Goal: Task Accomplishment & Management: Complete application form

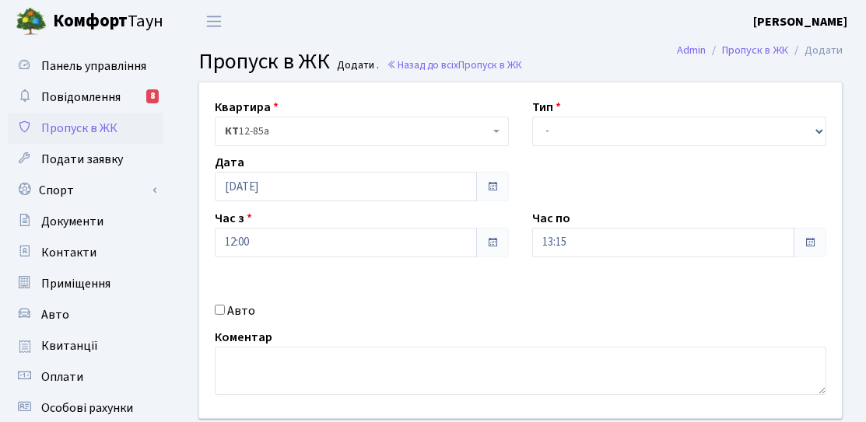
click at [233, 307] on label "Авто" at bounding box center [241, 311] width 28 height 19
click at [225, 307] on input "Авто" at bounding box center [220, 310] width 10 height 10
checkbox input "true"
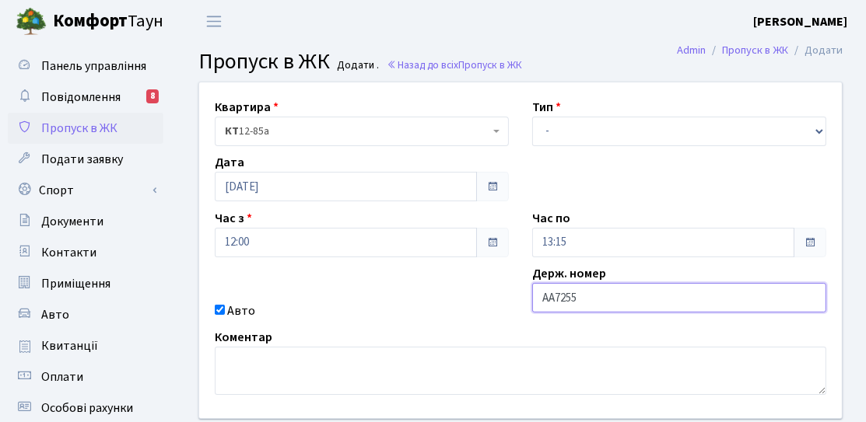
type input "АА7255СН"
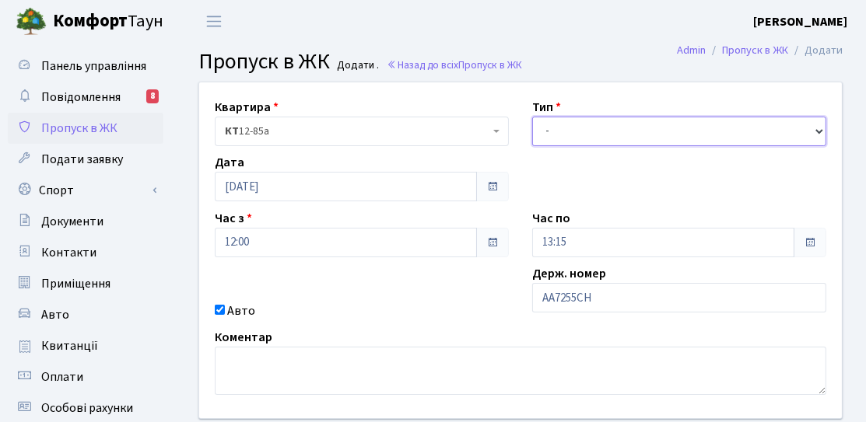
drag, startPoint x: 652, startPoint y: 128, endPoint x: 645, endPoint y: 143, distance: 16.0
click at [652, 128] on select "- Доставка Таксі Гості Сервіс" at bounding box center [679, 132] width 294 height 30
select select "3"
click at [532, 117] on select "- Доставка Таксі Гості Сервіс" at bounding box center [679, 132] width 294 height 30
click at [572, 222] on div "Час по 13:15" at bounding box center [678, 233] width 317 height 48
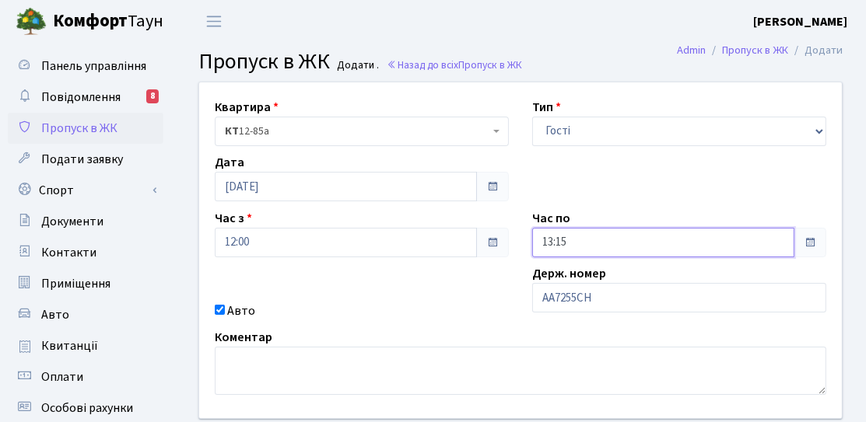
click at [570, 240] on input "13:15" at bounding box center [663, 243] width 262 height 30
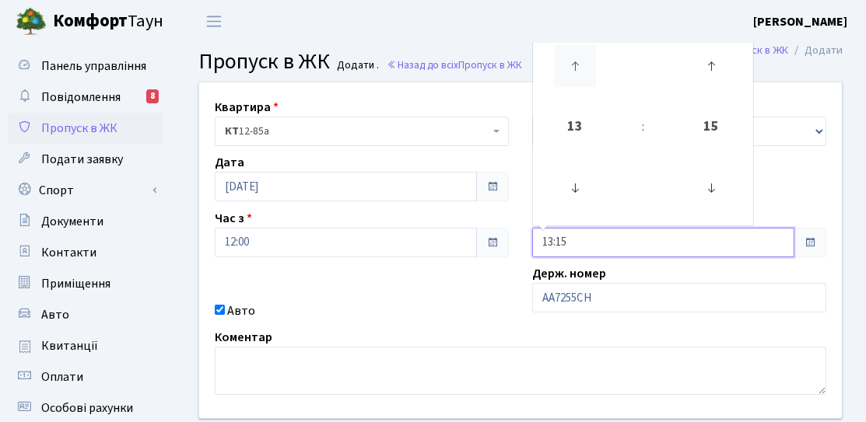
click at [571, 72] on icon at bounding box center [575, 66] width 42 height 42
type input "15:15"
click at [483, 291] on div "Квартира <b>КТ</b>&nbsp;&nbsp;&nbsp;&nbsp;12-85а КТ 12-85а Тип - Доставка Таксі…" at bounding box center [520, 250] width 666 height 336
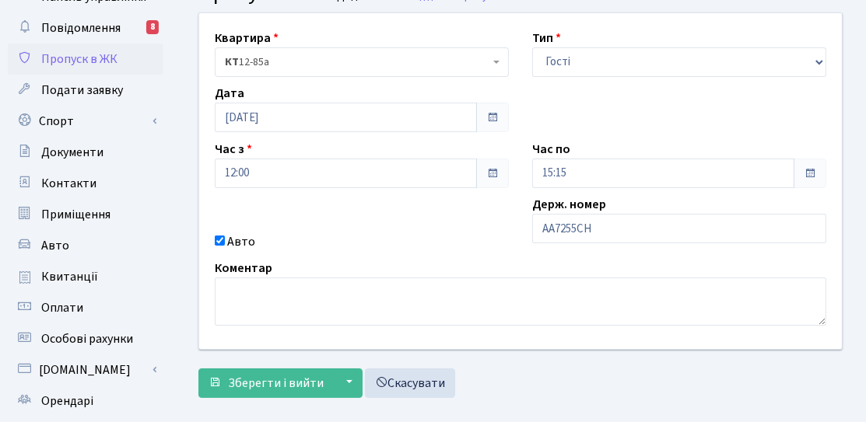
scroll to position [156, 0]
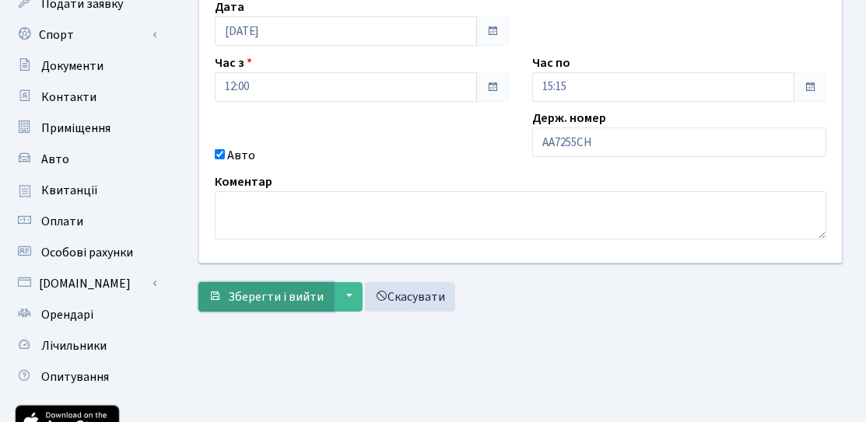
click at [287, 299] on span "Зберегти і вийти" at bounding box center [276, 297] width 96 height 17
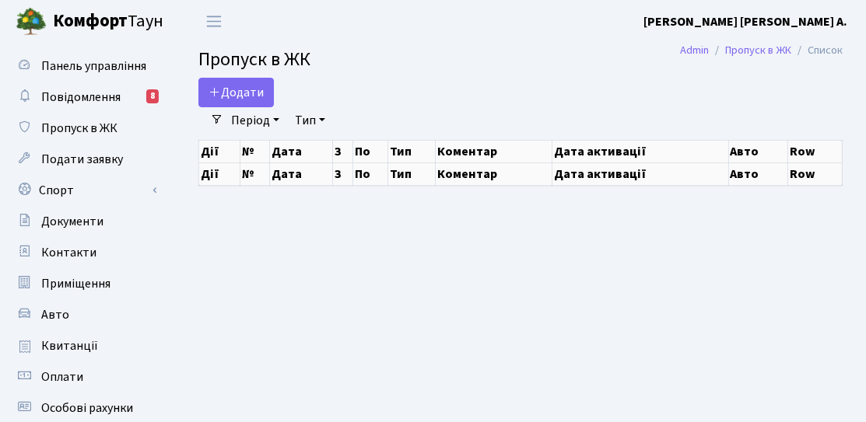
select select "25"
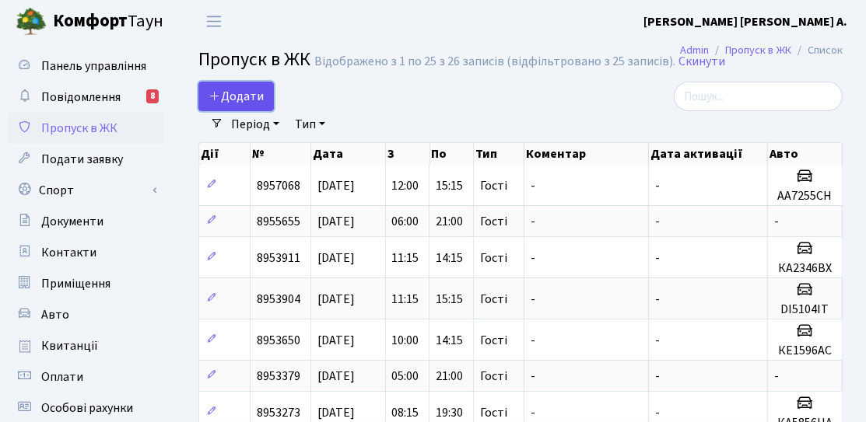
click at [227, 92] on span "Додати" at bounding box center [235, 96] width 55 height 17
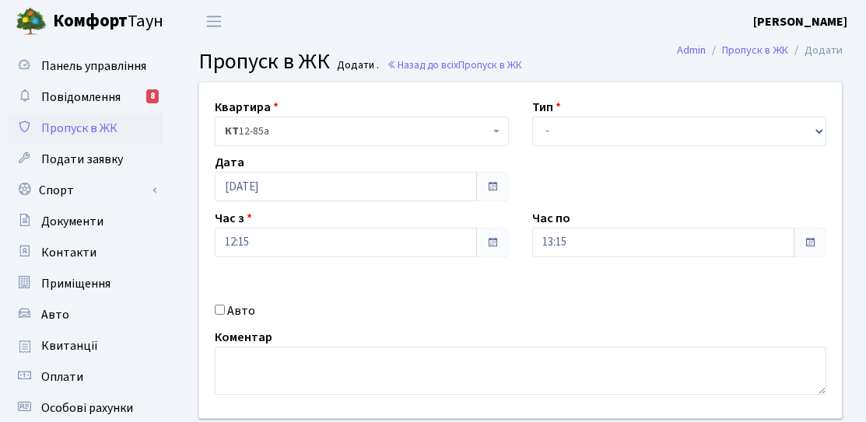
click at [231, 312] on label "Авто" at bounding box center [241, 311] width 28 height 19
click at [225, 312] on input "Авто" at bounding box center [220, 310] width 10 height 10
checkbox input "true"
click at [586, 133] on select "- Доставка Таксі Гості Сервіс" at bounding box center [679, 132] width 294 height 30
select select "3"
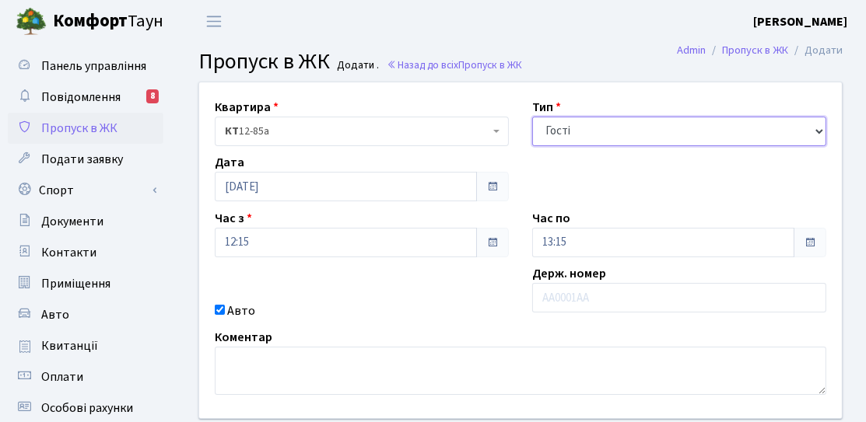
click at [532, 117] on select "- Доставка Таксі Гості Сервіс" at bounding box center [679, 132] width 294 height 30
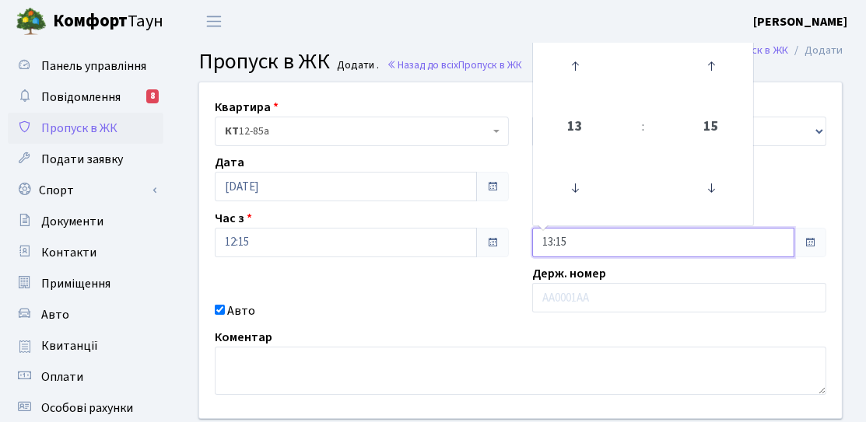
click at [559, 236] on input "13:15" at bounding box center [663, 243] width 262 height 30
click at [573, 72] on icon at bounding box center [575, 66] width 42 height 42
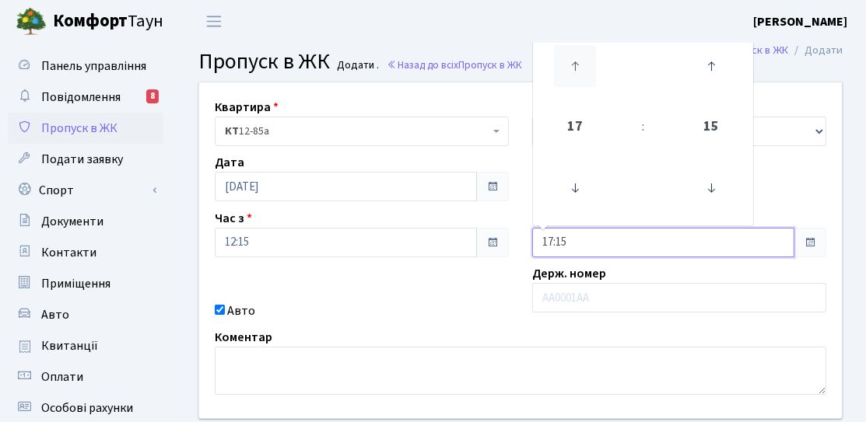
click at [573, 72] on icon at bounding box center [575, 66] width 42 height 42
type input "18:15"
click at [346, 207] on div "Квартира <b>КТ</b>&nbsp;&nbsp;&nbsp;&nbsp;12-85а КТ 12-85а Тип - Доставка Таксі…" at bounding box center [520, 250] width 666 height 336
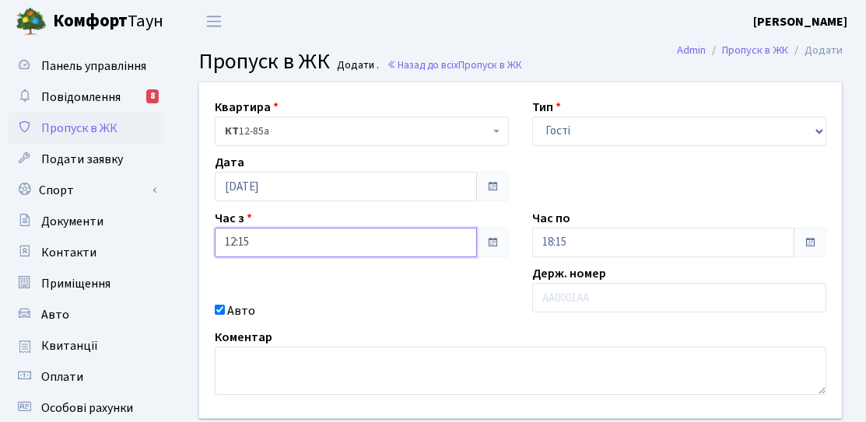
click at [343, 248] on input "12:15" at bounding box center [346, 243] width 262 height 30
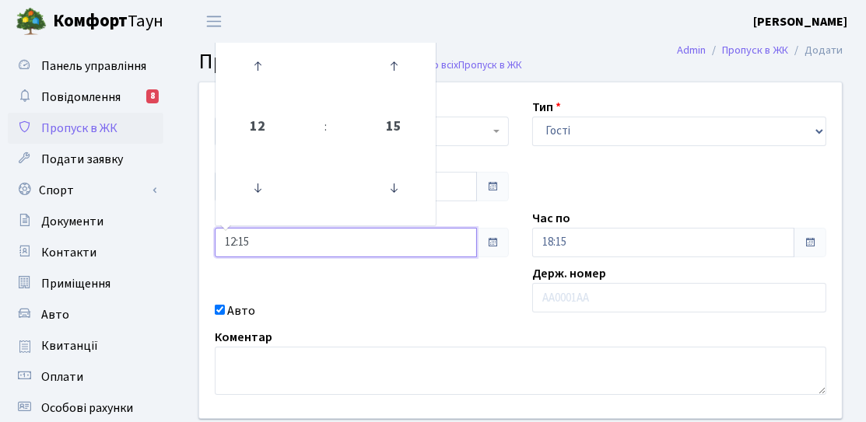
click at [293, 206] on td at bounding box center [258, 189] width 79 height 68
click at [278, 197] on icon at bounding box center [257, 188] width 42 height 42
click at [254, 84] on icon at bounding box center [257, 66] width 42 height 42
click at [404, 199] on icon at bounding box center [393, 188] width 42 height 42
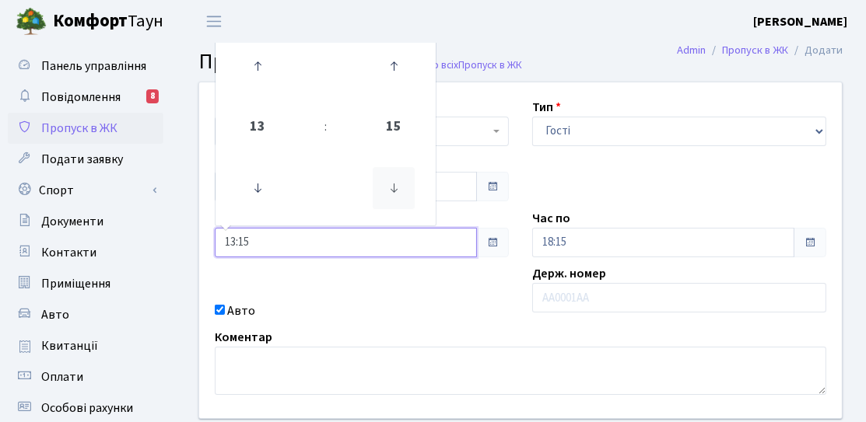
type input "13:00"
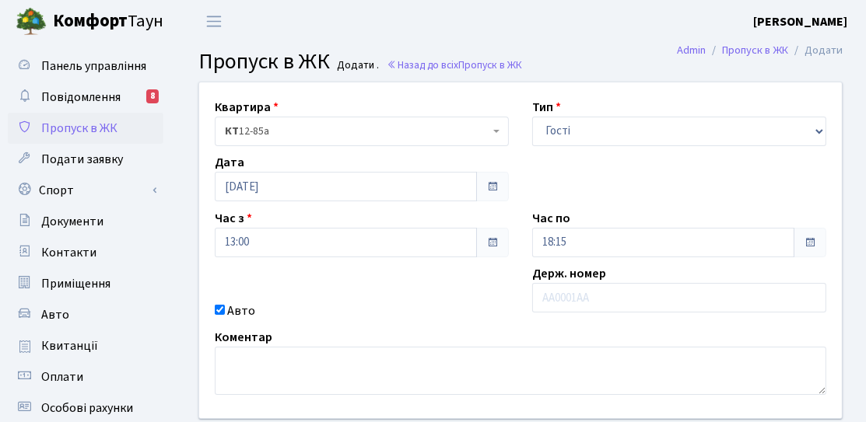
drag, startPoint x: 424, startPoint y: 292, endPoint x: 505, endPoint y: 266, distance: 85.1
click at [424, 292] on div "Квартира <b>КТ</b>&nbsp;&nbsp;&nbsp;&nbsp;12-85а КТ 12-85а Тип - Доставка Таксі…" at bounding box center [520, 250] width 666 height 336
click at [547, 249] on input "18:15" at bounding box center [663, 243] width 262 height 30
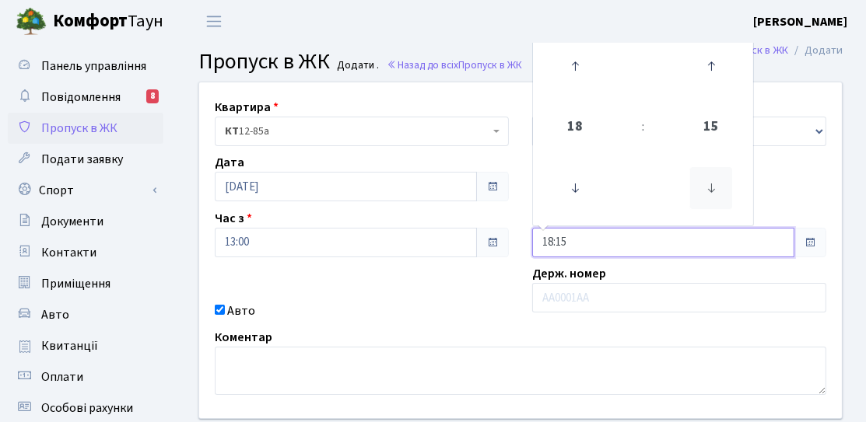
click at [700, 175] on icon at bounding box center [711, 188] width 42 height 42
type input "18:00"
click at [474, 284] on div "Квартира <b>КТ</b>&nbsp;&nbsp;&nbsp;&nbsp;12-85а КТ 12-85а Тип - Доставка Таксі…" at bounding box center [520, 250] width 666 height 336
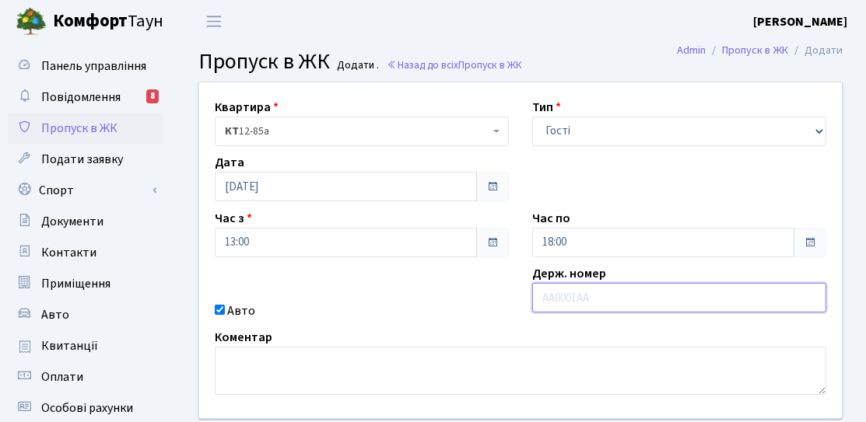
click at [627, 298] on input "text" at bounding box center [679, 298] width 294 height 30
type input "ВС2497ТХ"
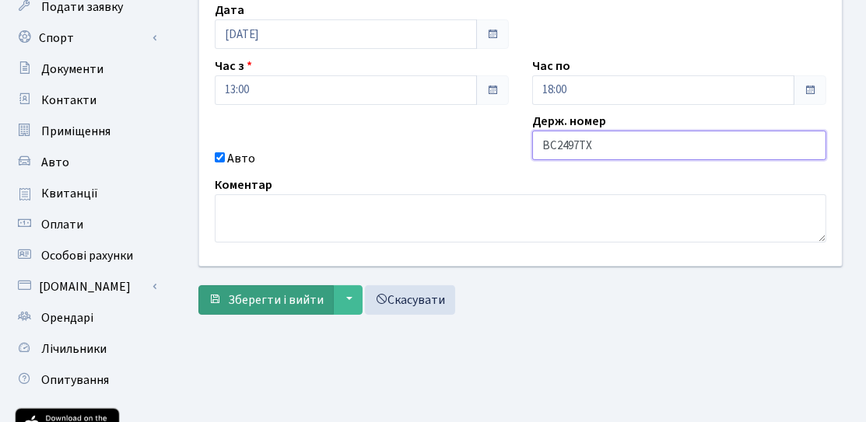
scroll to position [156, 0]
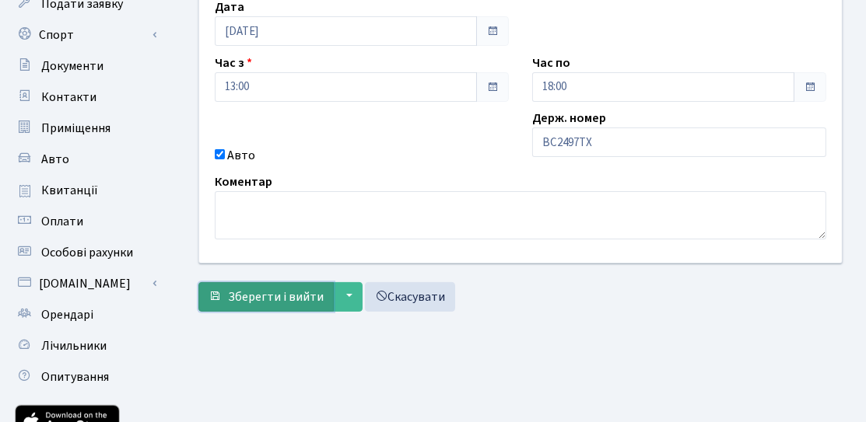
click at [288, 289] on span "Зберегти і вийти" at bounding box center [276, 297] width 96 height 17
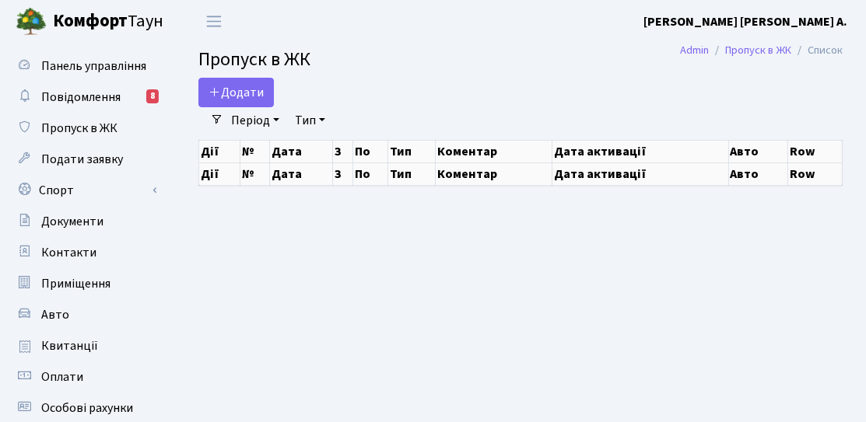
select select "25"
